Goal: Task Accomplishment & Management: Use online tool/utility

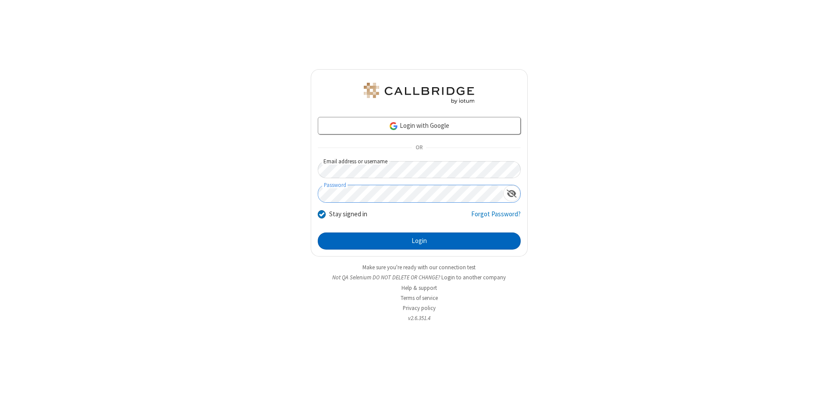
click at [419, 241] on button "Login" at bounding box center [419, 242] width 203 height 18
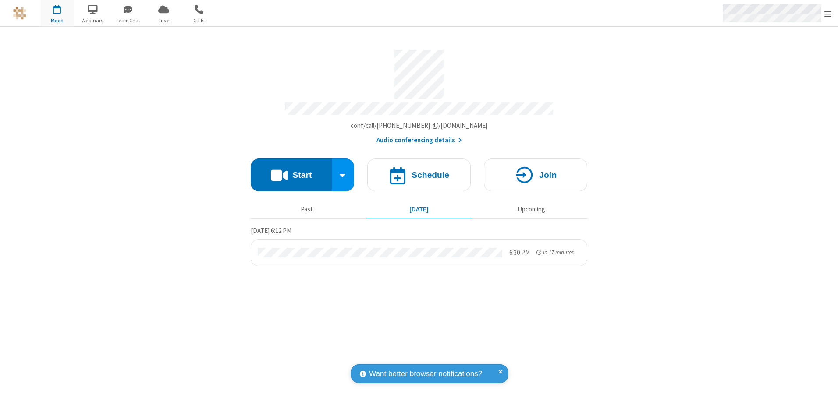
click at [828, 14] on span "Open menu" at bounding box center [827, 14] width 7 height 9
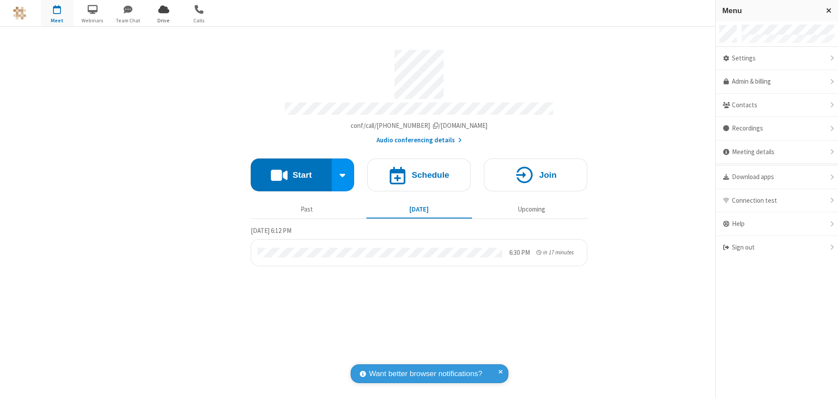
click at [163, 20] on span "Drive" at bounding box center [163, 21] width 33 height 8
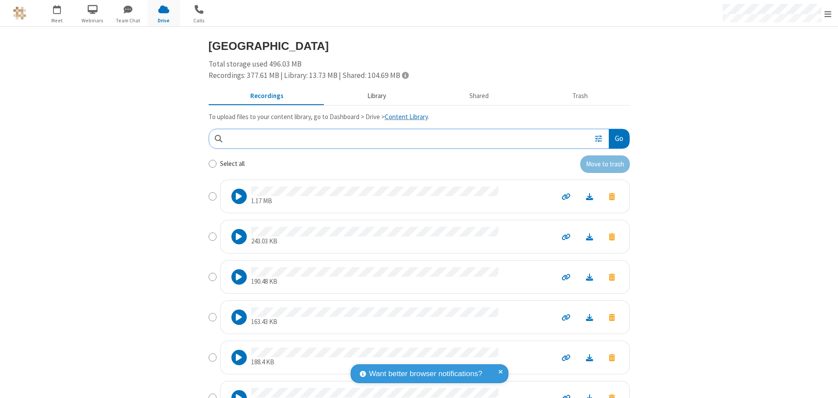
click at [372, 96] on button "Library" at bounding box center [376, 96] width 103 height 17
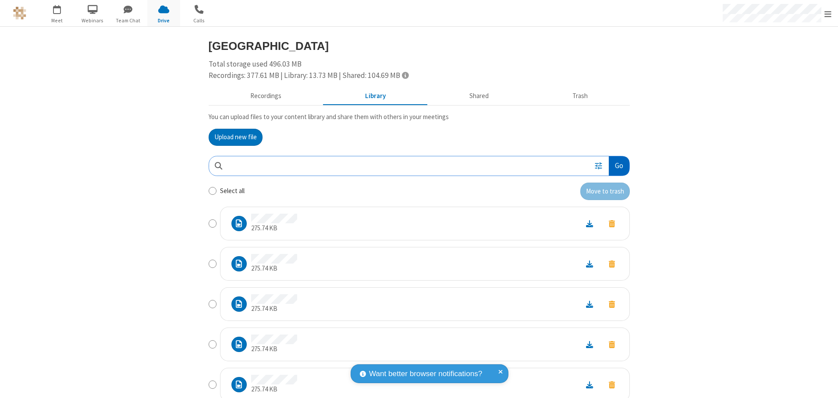
click at [615, 166] on button "Go" at bounding box center [619, 166] width 20 height 20
click at [232, 137] on button "Upload new file" at bounding box center [236, 138] width 54 height 18
